Goal: Navigation & Orientation: Find specific page/section

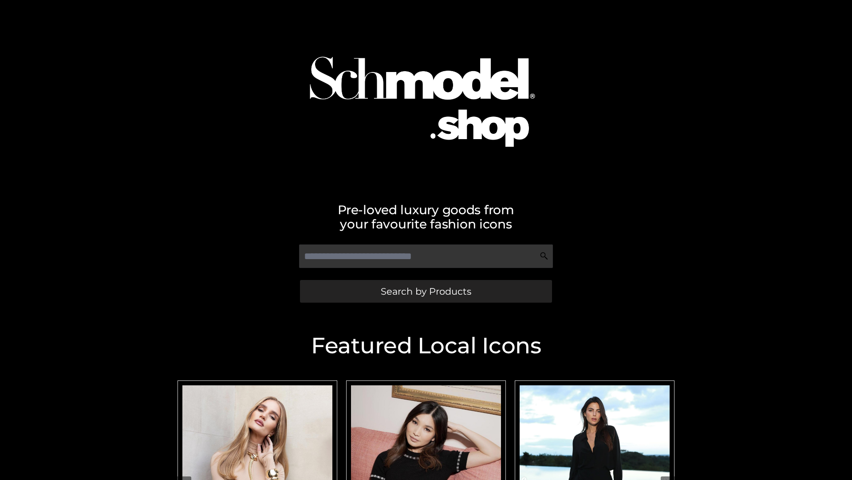
click at [426, 291] on span "Search by Products" at bounding box center [426, 290] width 91 height 9
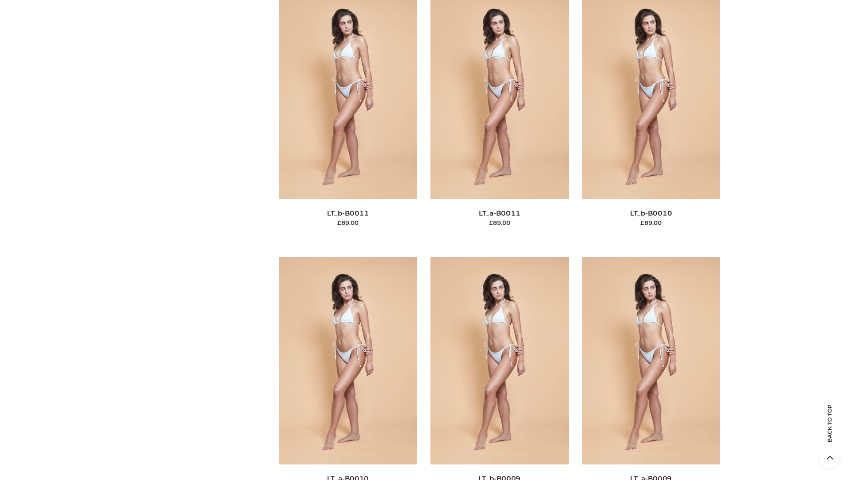
scroll to position [3987, 0]
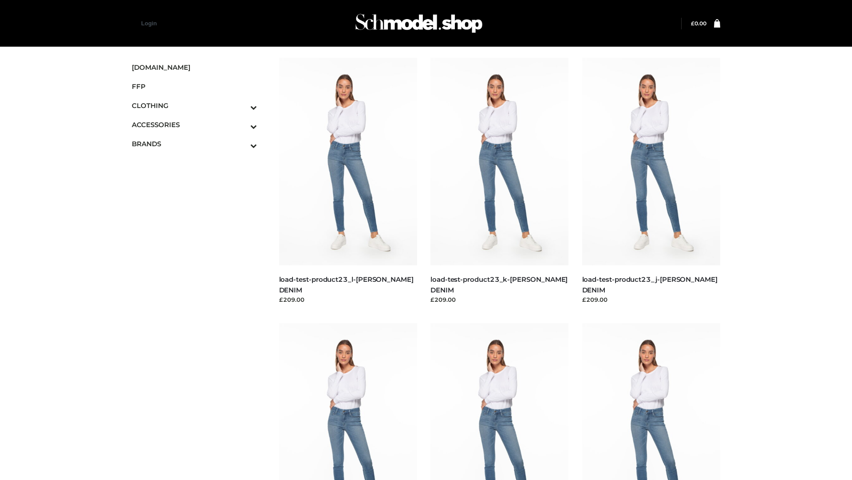
scroll to position [779, 0]
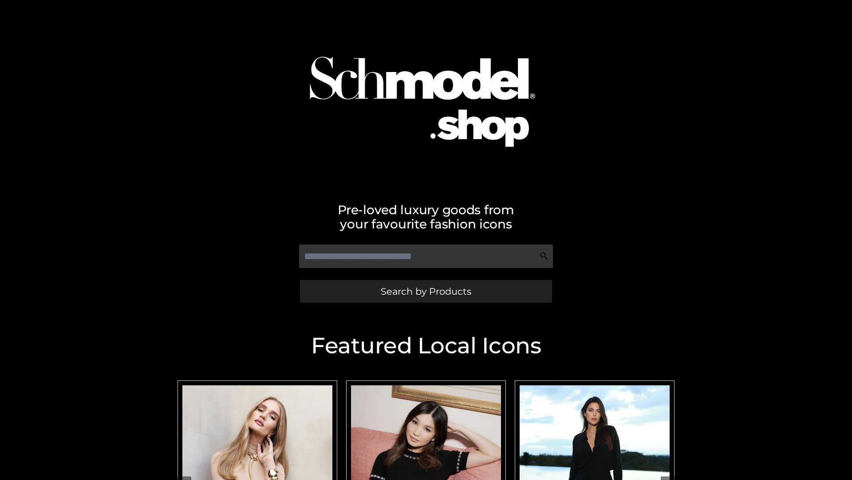
click at [426, 291] on span "Search by Products" at bounding box center [426, 290] width 91 height 9
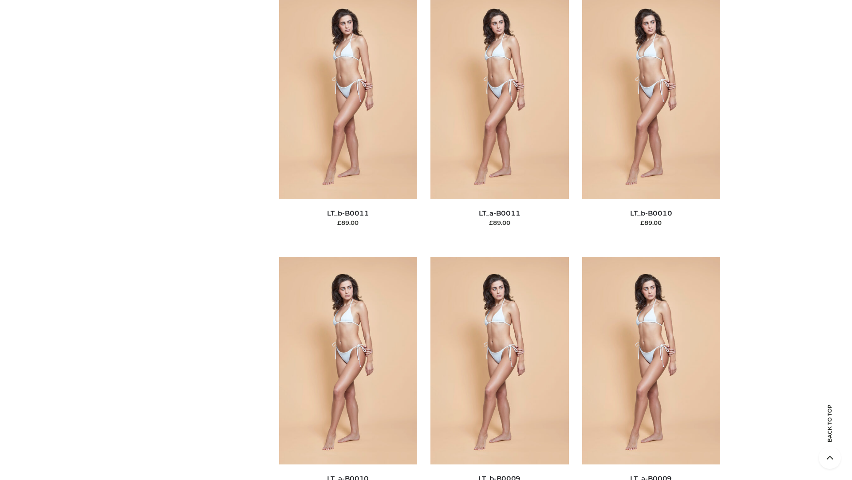
scroll to position [3987, 0]
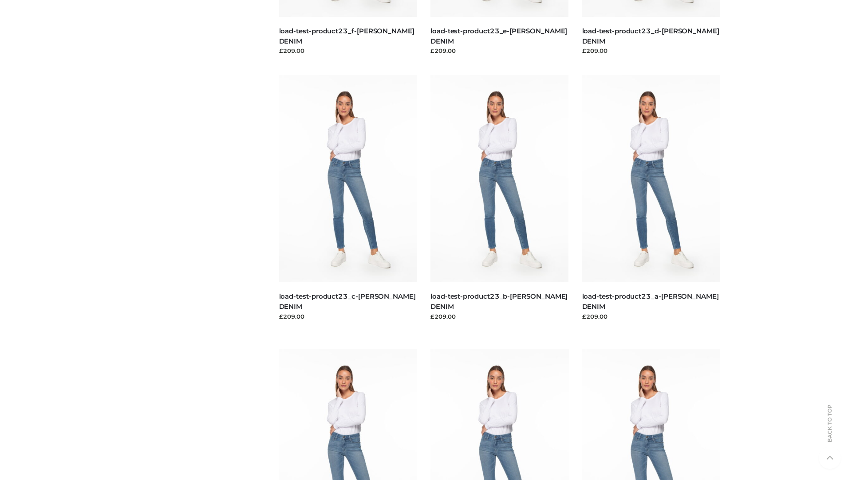
scroll to position [779, 0]
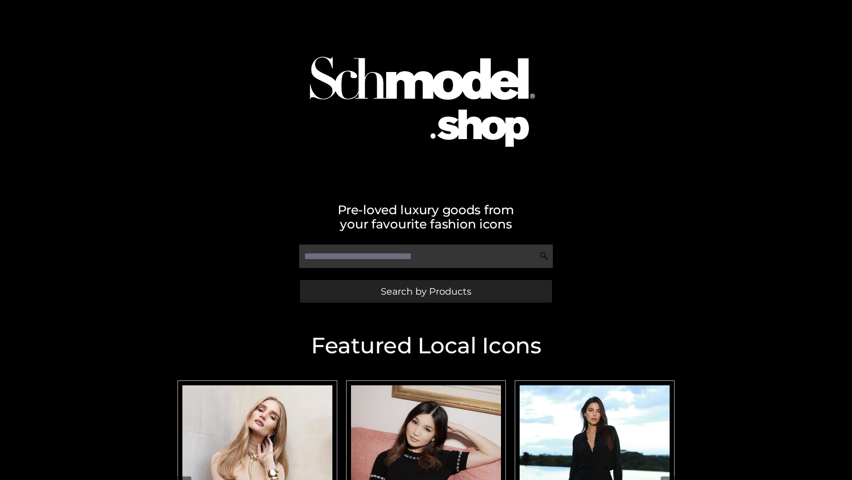
click at [426, 291] on span "Search by Products" at bounding box center [426, 290] width 91 height 9
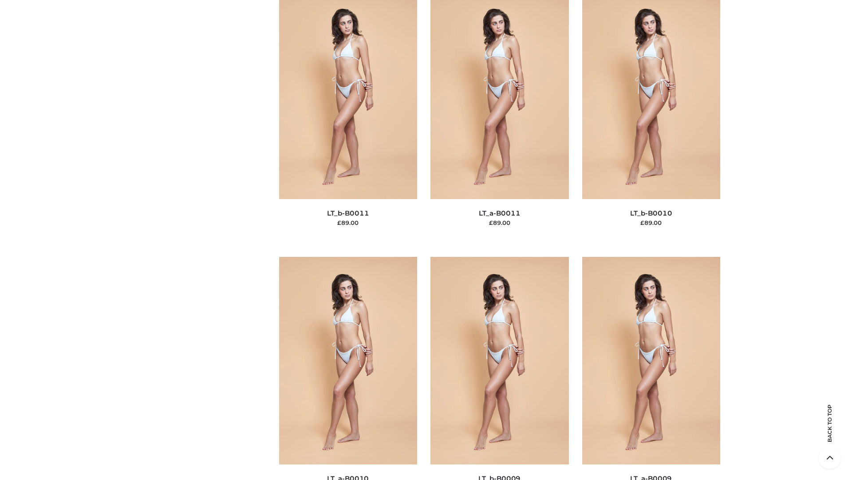
scroll to position [3987, 0]
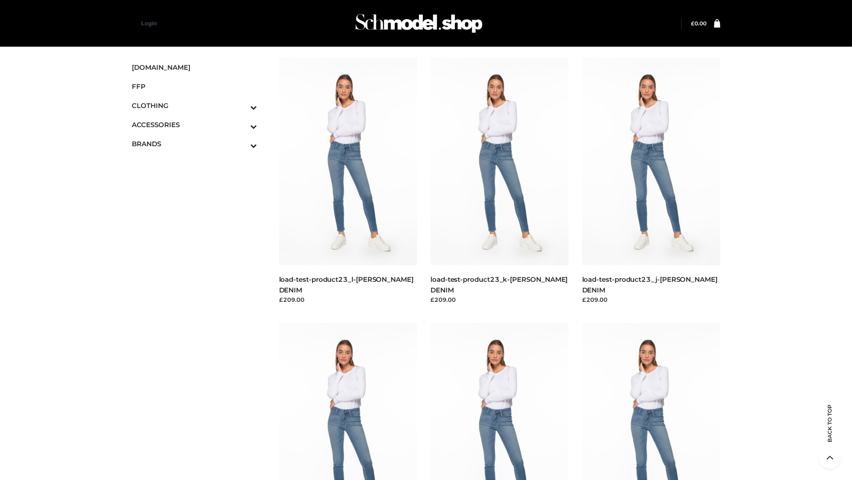
scroll to position [779, 0]
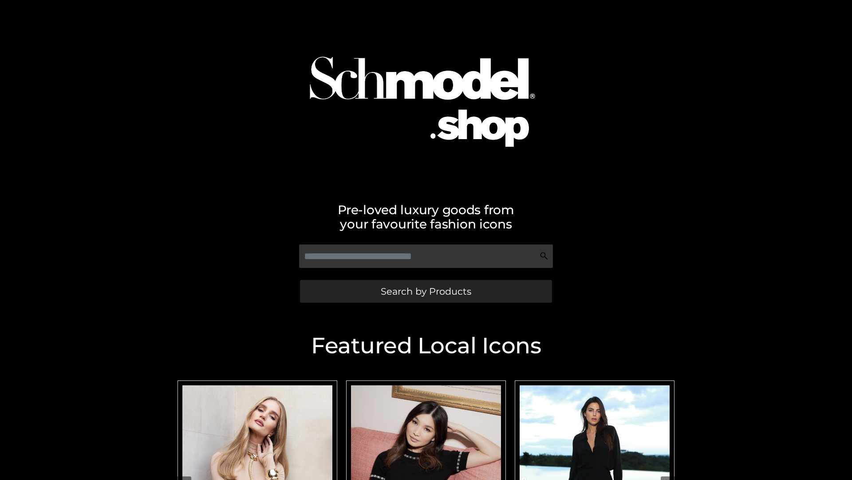
click at [426, 291] on span "Search by Products" at bounding box center [426, 290] width 91 height 9
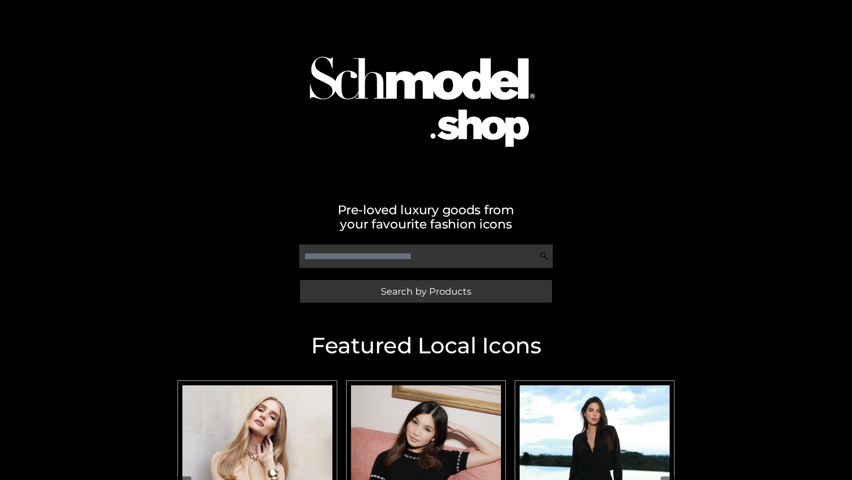
click at [426, 291] on span "Search by Products" at bounding box center [426, 290] width 91 height 9
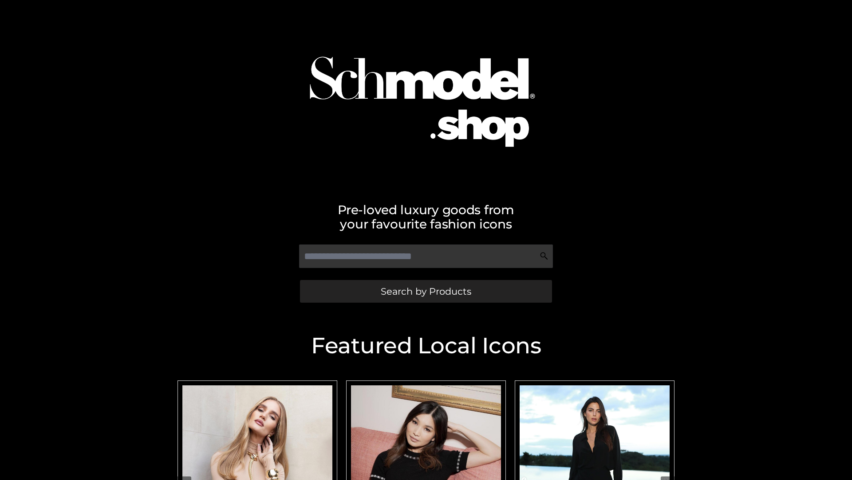
click at [426, 291] on span "Search by Products" at bounding box center [426, 290] width 91 height 9
